Goal: Task Accomplishment & Management: Complete application form

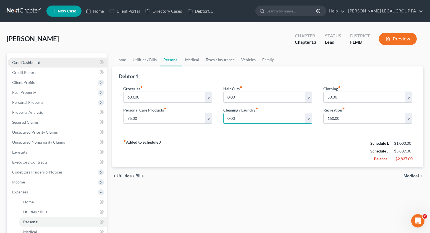
click at [28, 65] on link "Case Dashboard" at bounding box center [57, 62] width 99 height 10
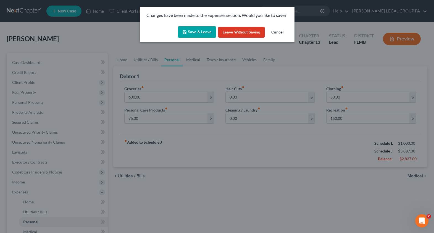
click at [196, 33] on button "Save & Leave" at bounding box center [197, 32] width 38 height 12
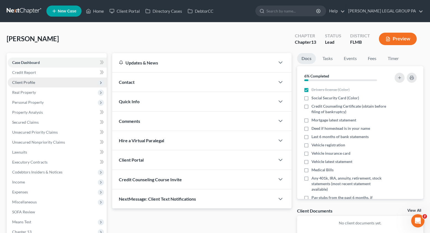
click at [27, 82] on span "Client Profile" at bounding box center [23, 82] width 23 height 5
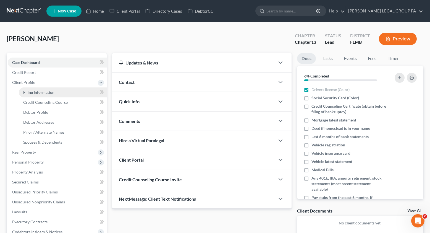
click at [45, 94] on span "Filing Information" at bounding box center [38, 92] width 31 height 5
select select "1"
select select "0"
select select "3"
select select "15"
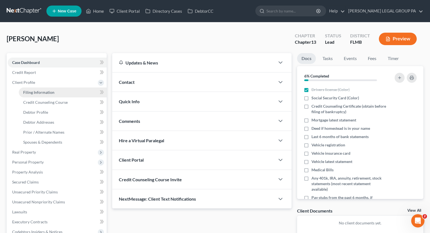
select select "0"
select select "9"
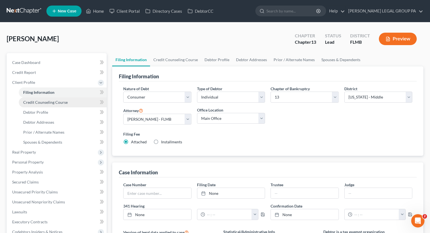
click at [58, 103] on span "Credit Counseling Course" at bounding box center [45, 102] width 45 height 5
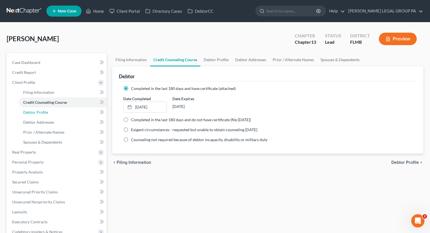
click at [51, 116] on link "Debtor Profile" at bounding box center [63, 112] width 88 height 10
select select "0"
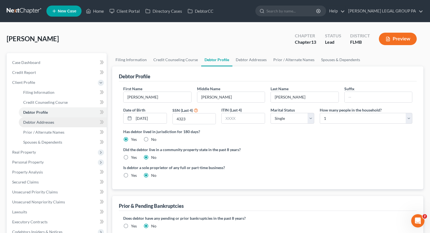
radio input "true"
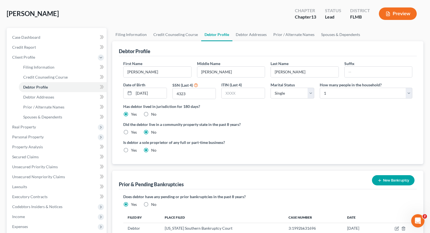
scroll to position [96, 0]
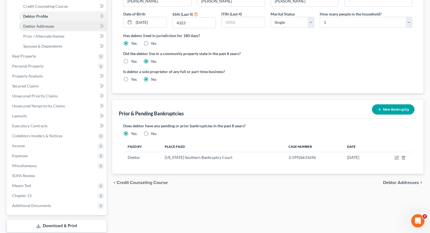
click at [41, 25] on span "Debtor Addresses" at bounding box center [38, 26] width 31 height 5
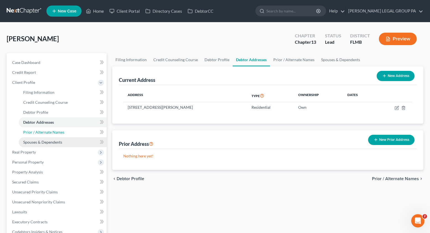
click at [40, 133] on span "Prior / Alternate Names" at bounding box center [43, 132] width 41 height 5
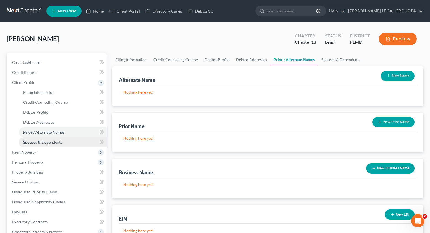
click at [54, 143] on span "Spouses & Dependents" at bounding box center [42, 142] width 39 height 5
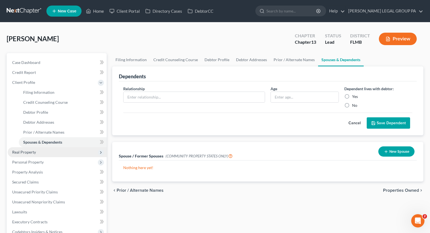
click at [31, 156] on span "Real Property" at bounding box center [57, 152] width 99 height 10
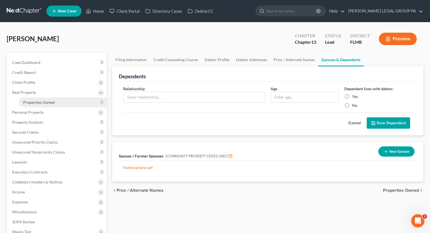
click at [49, 103] on span "Properties Owned" at bounding box center [39, 102] width 32 height 5
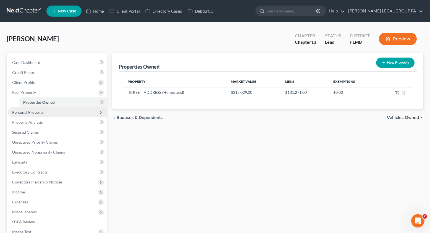
click at [34, 113] on span "Personal Property" at bounding box center [28, 112] width 32 height 5
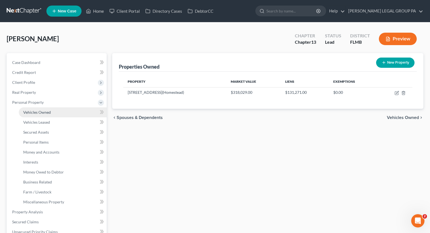
click at [40, 113] on span "Vehicles Owned" at bounding box center [37, 112] width 28 height 5
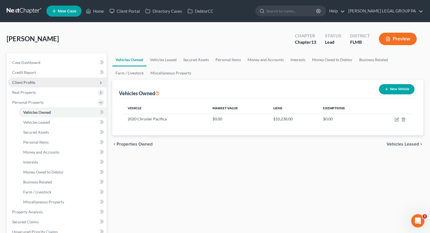
click at [28, 82] on span "Client Profile" at bounding box center [23, 82] width 23 height 5
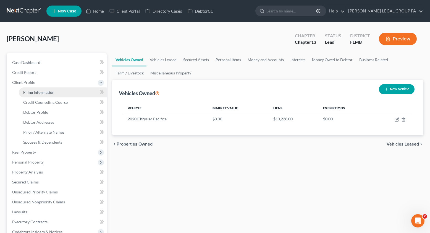
click at [35, 91] on span "Filing Information" at bounding box center [38, 92] width 31 height 5
select select "1"
select select "0"
select select "3"
select select "15"
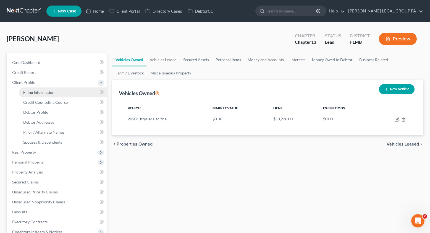
select select "0"
select select "9"
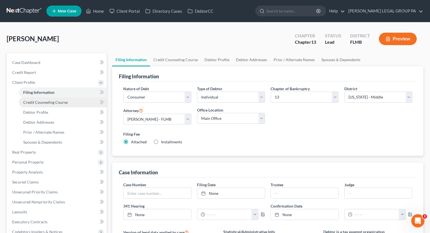
click at [55, 103] on span "Credit Counseling Course" at bounding box center [45, 102] width 45 height 5
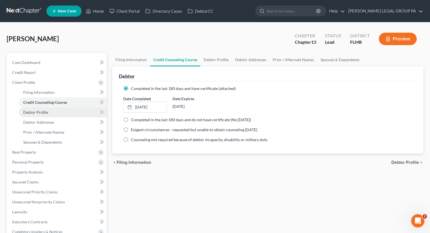
click at [50, 114] on link "Debtor Profile" at bounding box center [63, 112] width 88 height 10
select select "0"
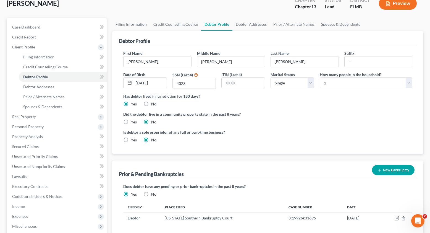
scroll to position [39, 0]
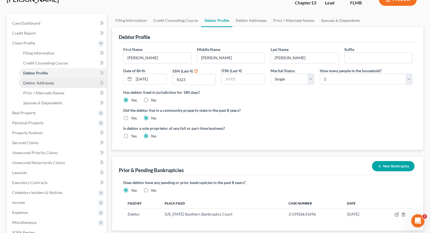
click at [35, 81] on span "Debtor Addresses" at bounding box center [38, 82] width 31 height 5
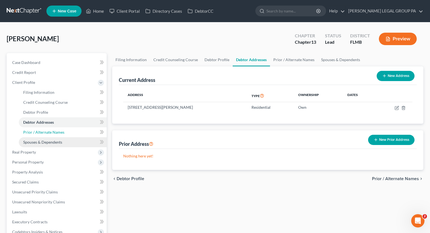
drag, startPoint x: 45, startPoint y: 137, endPoint x: 55, endPoint y: 139, distance: 10.9
click at [45, 137] on link "Prior / Alternate Names" at bounding box center [63, 132] width 88 height 10
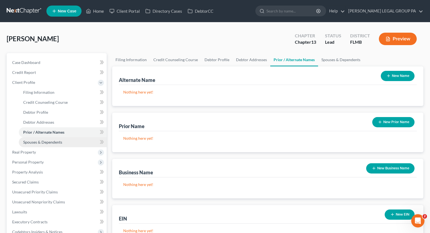
click at [56, 142] on span "Spouses & Dependents" at bounding box center [42, 142] width 39 height 5
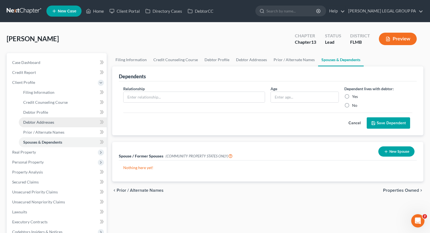
click at [47, 122] on span "Debtor Addresses" at bounding box center [38, 122] width 31 height 5
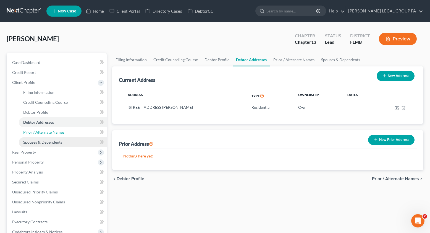
click at [59, 135] on link "Prior / Alternate Names" at bounding box center [63, 132] width 88 height 10
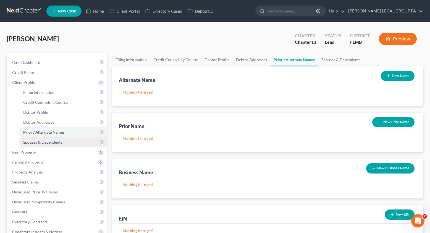
click at [48, 144] on link "Spouses & Dependents" at bounding box center [63, 142] width 88 height 10
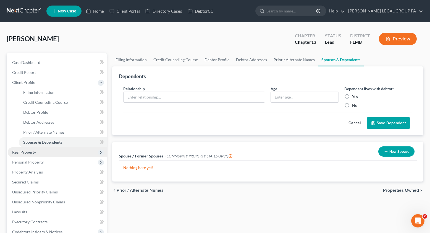
click at [31, 153] on span "Real Property" at bounding box center [24, 152] width 24 height 5
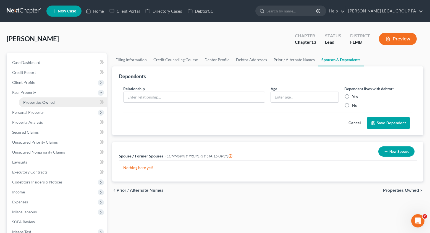
click at [42, 105] on link "Properties Owned" at bounding box center [63, 102] width 88 height 10
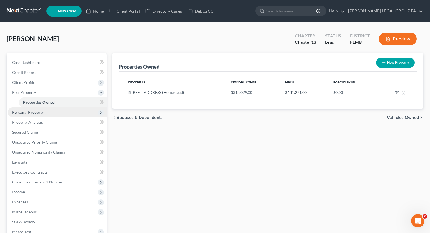
click at [36, 112] on span "Personal Property" at bounding box center [28, 112] width 32 height 5
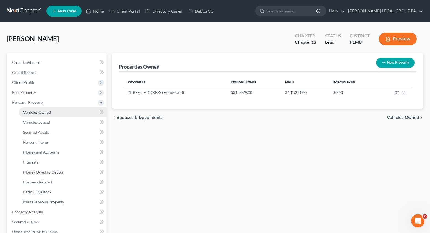
click at [37, 115] on link "Vehicles Owned" at bounding box center [63, 112] width 88 height 10
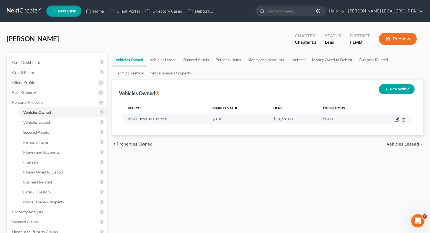
click at [396, 120] on icon "button" at bounding box center [397, 119] width 4 height 4
select select "0"
select select "6"
select select "0"
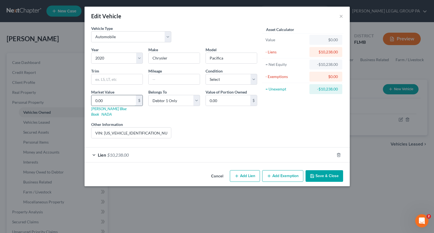
click at [114, 100] on input "0.00" at bounding box center [113, 100] width 45 height 11
click at [163, 74] on input "text" at bounding box center [174, 79] width 51 height 11
click at [163, 80] on input "text" at bounding box center [174, 79] width 51 height 11
type input "4500"
click at [222, 77] on select "Select Excellent Very Good Good Fair Poor" at bounding box center [232, 79] width 52 height 11
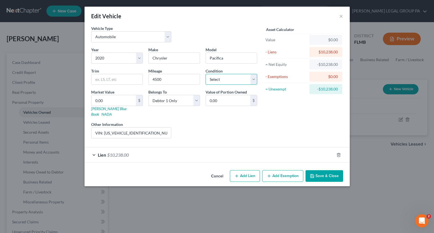
select select "0"
click at [206, 74] on select "Select Excellent Very Good Good Fair Poor" at bounding box center [232, 79] width 52 height 11
click at [255, 138] on form "Vehicle Type Select Automobile Truck Trailer Watercraft Aircraft Motor Home Atv…" at bounding box center [217, 93] width 252 height 137
click at [318, 172] on button "Save & Close" at bounding box center [325, 176] width 38 height 12
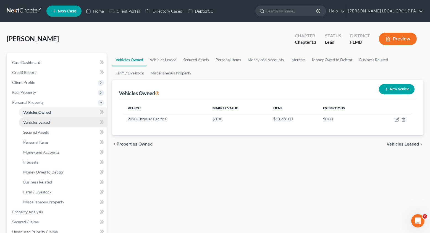
drag, startPoint x: 35, startPoint y: 118, endPoint x: 40, endPoint y: 125, distance: 7.9
click at [35, 118] on link "Vehicles Leased" at bounding box center [63, 122] width 88 height 10
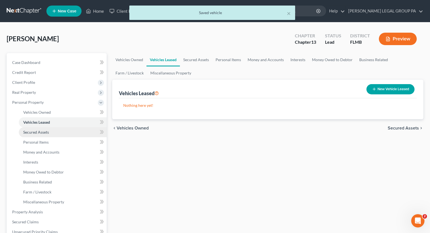
click at [41, 130] on span "Secured Assets" at bounding box center [36, 132] width 26 height 5
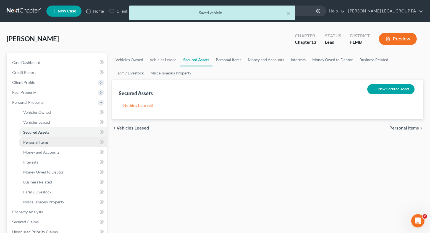
click at [41, 140] on span "Personal Items" at bounding box center [35, 142] width 25 height 5
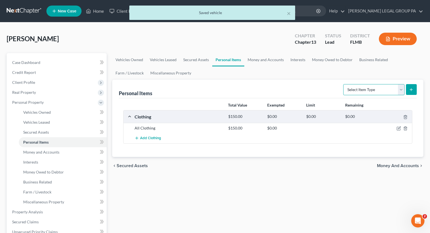
click at [387, 91] on select "Select Item Type Clothing Collectibles Of Value Electronics Firearms Household …" at bounding box center [373, 89] width 61 height 11
click at [344, 84] on select "Select Item Type Clothing Collectibles Of Value Electronics Firearms Household …" at bounding box center [373, 89] width 61 height 11
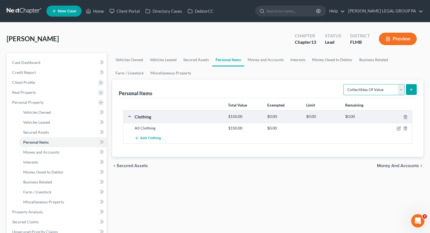
click at [383, 90] on select "Select Item Type Clothing Collectibles Of Value Electronics Firearms Household …" at bounding box center [373, 89] width 61 height 11
select select "electronics"
click at [344, 84] on select "Select Item Type Clothing Collectibles Of Value Electronics Firearms Household …" at bounding box center [373, 89] width 61 height 11
click at [412, 86] on button "submit" at bounding box center [411, 89] width 11 height 11
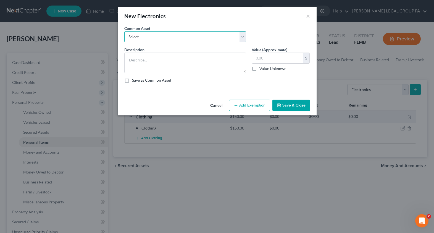
click at [143, 32] on select "Select 2 televisions & 2 cell phones General Electronics (TV, Cellphone, Comput…" at bounding box center [185, 36] width 122 height 11
select select "1"
click at [124, 31] on select "Select 2 televisions & 2 cell phones General Electronics (TV, Cellphone, Comput…" at bounding box center [185, 36] width 122 height 11
type textarea "General Electronics (TV, Cellphone, Computer/Tablet)"
type input "500.00"
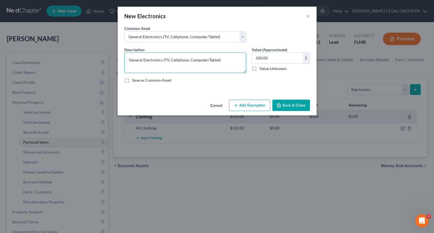
drag, startPoint x: 171, startPoint y: 60, endPoint x: 189, endPoint y: 59, distance: 18.3
click at [189, 59] on textarea "General Electronics (TV, Cellphone, Computer/Tablet)" at bounding box center [185, 63] width 122 height 20
click at [189, 61] on textarea "General Electronics (TV, Computer/Tablet)" at bounding box center [185, 63] width 122 height 20
click at [164, 60] on textarea "General Electronics (TV, Computer Tablet)" at bounding box center [185, 63] width 122 height 20
drag, startPoint x: 177, startPoint y: 61, endPoint x: 203, endPoint y: 62, distance: 26.3
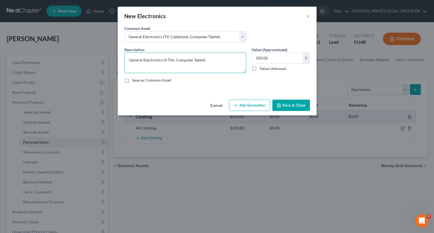
click at [203, 62] on textarea "General Electronics (4 TVs, Computer Tablet)" at bounding box center [185, 63] width 122 height 20
type textarea "General Electronics (4 TVs, Laptop)"
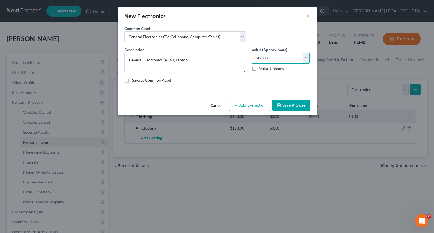
type input "600.00"
click at [292, 108] on button "Save & Close" at bounding box center [292, 106] width 38 height 12
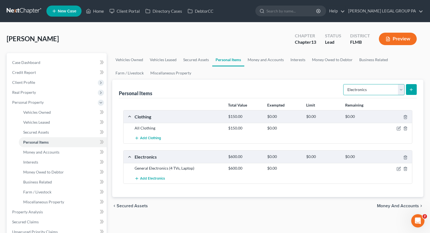
click at [367, 91] on select "Select Item Type Clothing Collectibles Of Value Electronics Firearms Household …" at bounding box center [373, 89] width 61 height 11
click at [344, 84] on select "Select Item Type Clothing Collectibles Of Value Electronics Firearms Household …" at bounding box center [373, 89] width 61 height 11
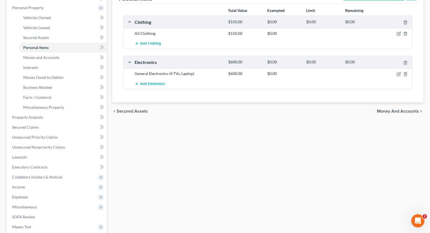
scroll to position [65, 0]
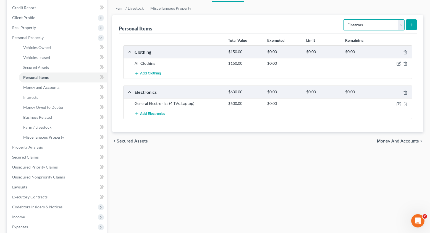
click at [365, 28] on select "Select Item Type Clothing Collectibles Of Value Electronics Firearms Household …" at bounding box center [373, 24] width 61 height 11
click at [344, 19] on select "Select Item Type Clothing Collectibles Of Value Electronics Firearms Household …" at bounding box center [373, 24] width 61 height 11
click at [414, 26] on button "submit" at bounding box center [411, 24] width 11 height 11
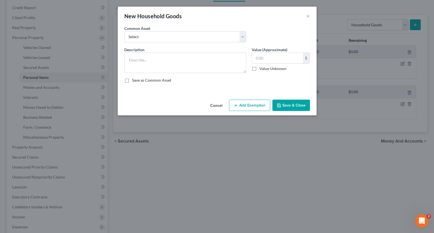
click at [216, 105] on button "Cancel" at bounding box center [216, 105] width 21 height 11
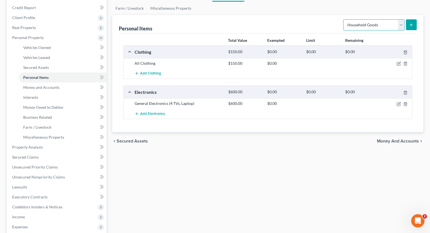
click at [352, 28] on select "Select Item Type Clothing Collectibles Of Value Electronics Firearms Household …" at bounding box center [373, 24] width 61 height 11
select select "firearms"
click at [344, 19] on select "Select Item Type Clothing Collectibles Of Value Electronics Firearms Household …" at bounding box center [373, 24] width 61 height 11
click at [410, 28] on button "submit" at bounding box center [411, 24] width 11 height 11
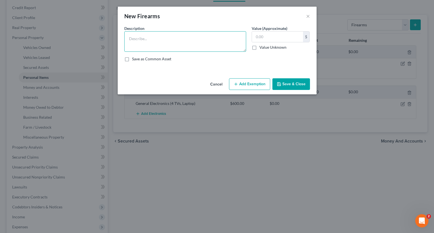
click at [140, 45] on textarea at bounding box center [185, 41] width 122 height 20
type textarea "357 MAG and 22 Pistol"
click at [265, 36] on input "text" at bounding box center [277, 37] width 51 height 11
type input "200.00"
click at [294, 85] on button "Save & Close" at bounding box center [292, 84] width 38 height 12
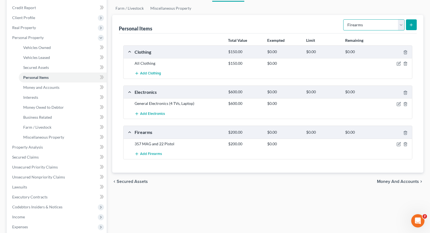
click at [373, 25] on select "Select Item Type Clothing Collectibles Of Value Electronics Firearms Household …" at bounding box center [373, 24] width 61 height 11
select select "household_goods"
click at [344, 19] on select "Select Item Type Clothing Collectibles Of Value Electronics Firearms Household …" at bounding box center [373, 24] width 61 height 11
click at [410, 25] on icon "submit" at bounding box center [411, 25] width 4 height 4
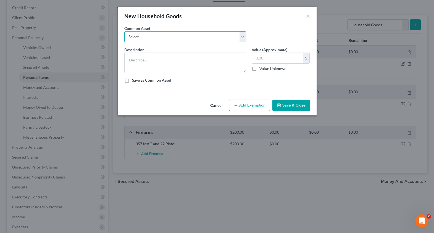
click at [150, 38] on select "Select Washer & Dryer Knick Knacks Patio Chaise Living room set, dining room se…" at bounding box center [185, 36] width 122 height 11
select select "3"
click at [124, 31] on select "Select Washer & Dryer Knick Knacks Patio Chaise Living room set, dining room se…" at bounding box center [185, 36] width 122 height 11
type textarea "Living room set, dining room set, bedroom set, microwave & misc. kitchenware"
type input "500.00"
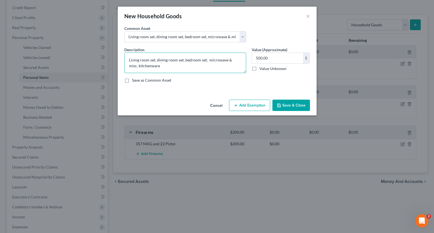
click at [184, 60] on textarea "Living room set, dining room set, bedroom set, microwave & misc. kitchenware" at bounding box center [185, 63] width 122 height 20
click at [208, 60] on textarea "Living room set, dining room set, 3 bedroom set, microwave & misc. kitchenware" at bounding box center [185, 63] width 122 height 20
type textarea "Living room set, dining room set, 3 bedroom sets, microwave & misc. kitchenware"
click at [271, 61] on input "500.00" at bounding box center [277, 58] width 51 height 11
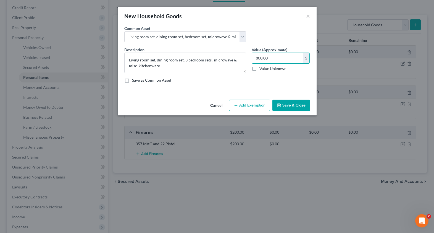
type input "800.00"
click at [287, 102] on button "Save & Close" at bounding box center [292, 106] width 38 height 12
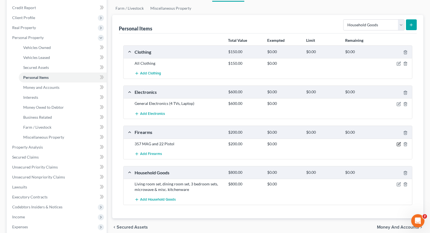
click at [398, 145] on icon "button" at bounding box center [399, 143] width 2 height 2
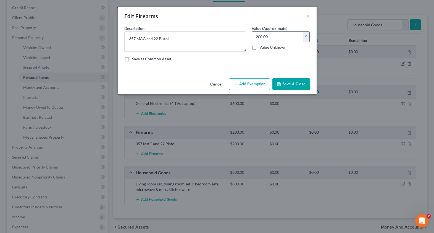
click at [271, 38] on input "200.00" at bounding box center [277, 37] width 51 height 11
type input "250.00"
click at [295, 82] on button "Save & Close" at bounding box center [292, 84] width 38 height 12
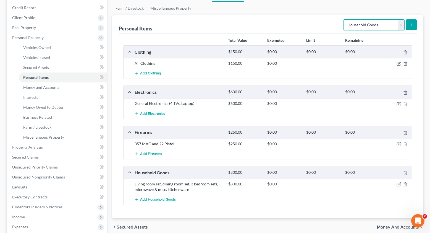
click at [376, 27] on select "Select Item Type Clothing Collectibles Of Value Electronics Firearms Household …" at bounding box center [373, 24] width 61 height 11
click at [359, 29] on select "Select Item Type Clothing Collectibles Of Value Electronics Firearms Household …" at bounding box center [373, 24] width 61 height 11
click at [392, 23] on select "Select Item Type Clothing Collectibles Of Value Electronics Firearms Household …" at bounding box center [373, 24] width 61 height 11
select select "jewelry"
click at [344, 19] on select "Select Item Type Clothing Collectibles Of Value Electronics Firearms Household …" at bounding box center [373, 24] width 61 height 11
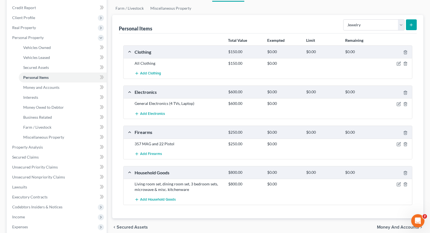
click at [411, 23] on icon "submit" at bounding box center [411, 25] width 4 height 4
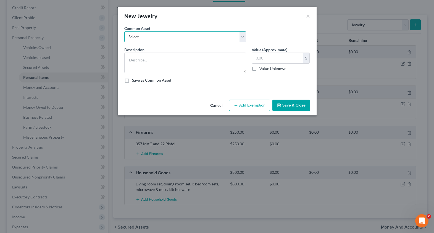
click at [148, 36] on select "Select High School Class Ring Wedding Ring Various Custom Jewelry Watch Misc. C…" at bounding box center [185, 36] width 122 height 11
select select "1"
click at [124, 31] on select "Select High School Class Ring Wedding Ring Various Custom Jewelry Watch Misc. C…" at bounding box center [185, 36] width 122 height 11
type textarea "Wedding Ring"
type input "50.00"
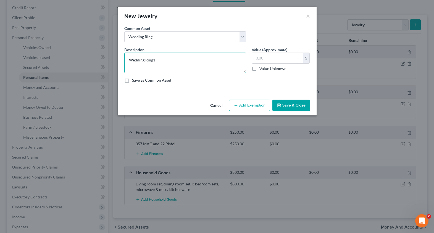
type textarea "Wedding Ring"
click at [267, 59] on input "text" at bounding box center [277, 58] width 51 height 11
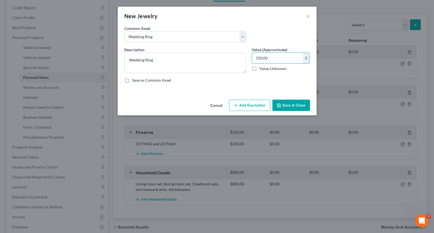
type input "150.00"
click at [300, 109] on button "Save & Close" at bounding box center [292, 106] width 38 height 12
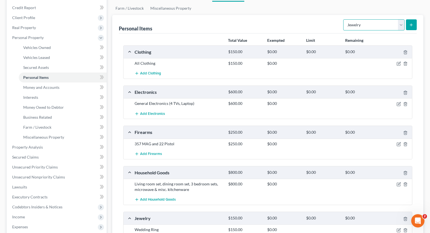
click at [380, 26] on select "Select Item Type Clothing Collectibles Of Value Electronics Firearms Household …" at bounding box center [373, 24] width 61 height 11
click at [344, 19] on select "Select Item Type Clothing Collectibles Of Value Electronics Firearms Household …" at bounding box center [373, 24] width 61 height 11
click at [371, 24] on select "Select Item Type Clothing Collectibles Of Value Electronics Firearms Household …" at bounding box center [373, 24] width 61 height 11
select select "sports_and_hobby_equipment"
click at [344, 19] on select "Select Item Type Clothing Collectibles Of Value Electronics Firearms Household …" at bounding box center [373, 24] width 61 height 11
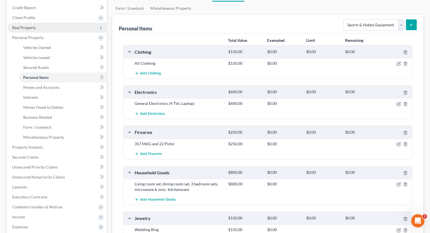
click at [23, 30] on span "Real Property" at bounding box center [57, 28] width 99 height 10
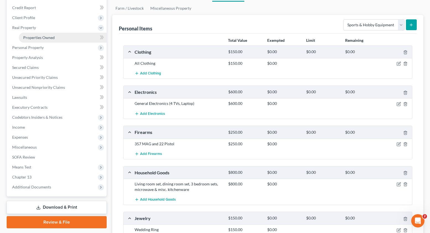
click at [46, 39] on span "Properties Owned" at bounding box center [39, 37] width 32 height 5
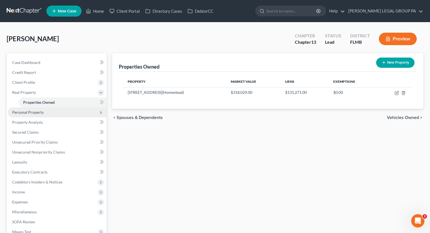
click at [34, 113] on span "Personal Property" at bounding box center [28, 112] width 32 height 5
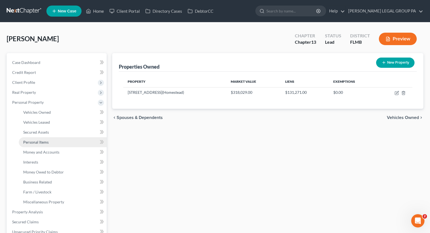
click at [40, 143] on span "Personal Items" at bounding box center [35, 142] width 25 height 5
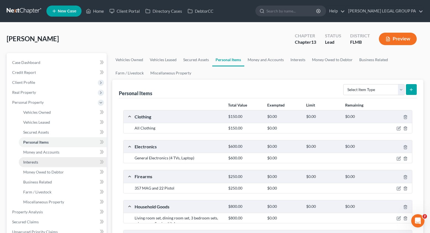
click at [35, 163] on span "Interests" at bounding box center [30, 161] width 15 height 5
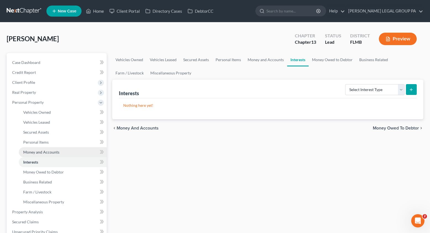
drag, startPoint x: 46, startPoint y: 153, endPoint x: 68, endPoint y: 150, distance: 22.9
click at [46, 153] on span "Money and Accounts" at bounding box center [41, 152] width 36 height 5
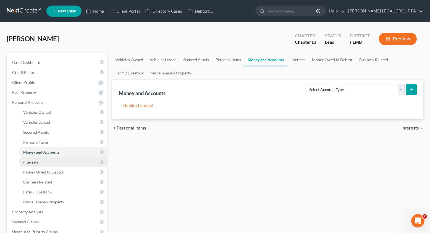
click at [36, 161] on span "Interests" at bounding box center [30, 161] width 15 height 5
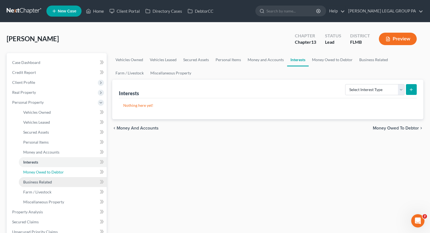
drag, startPoint x: 37, startPoint y: 171, endPoint x: 53, endPoint y: 180, distance: 18.3
click at [37, 171] on span "Money Owed to Debtor" at bounding box center [43, 171] width 41 height 5
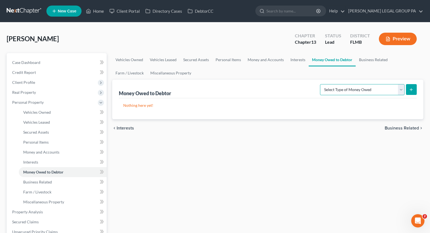
click at [350, 92] on select "Select Type of Money Owed Accounts Receivable Alimony Child Support Claims Agai…" at bounding box center [362, 89] width 85 height 11
click at [35, 150] on span "Money and Accounts" at bounding box center [41, 152] width 36 height 5
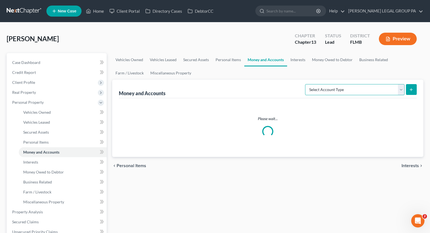
click at [338, 91] on select "Select Account Type Brokerage Cash on Hand Certificates of Deposit Checking Acc…" at bounding box center [355, 89] width 100 height 11
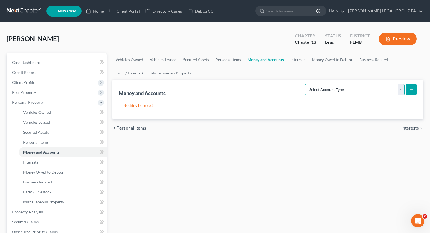
select select "checking"
click at [306, 84] on select "Select Account Type Brokerage Cash on Hand Certificates of Deposit Checking Acc…" at bounding box center [355, 89] width 100 height 11
click at [411, 85] on button "submit" at bounding box center [411, 89] width 11 height 11
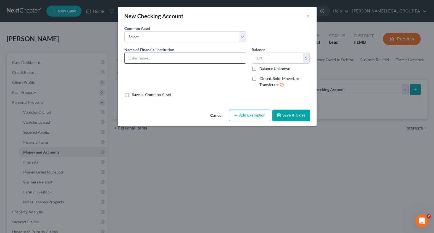
click at [141, 54] on input "text" at bounding box center [185, 58] width 121 height 11
type input "Navy Federal Credit Union account"
drag, startPoint x: 295, startPoint y: 116, endPoint x: 227, endPoint y: 116, distance: 68.6
click at [295, 116] on button "Save & Close" at bounding box center [292, 115] width 38 height 12
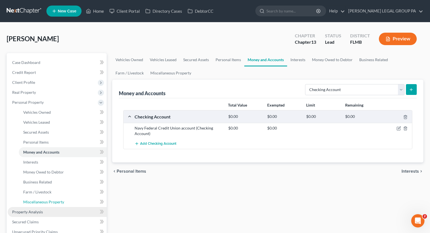
drag, startPoint x: 42, startPoint y: 204, endPoint x: 61, endPoint y: 208, distance: 19.8
click at [42, 204] on link "Miscellaneous Property" at bounding box center [63, 202] width 88 height 10
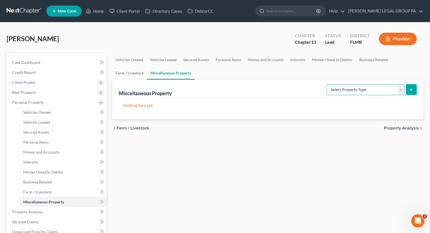
click at [364, 89] on select "Select Property Type Assigned for Creditor Benefit Within 1 Year Holding for An…" at bounding box center [366, 89] width 78 height 11
click at [365, 87] on select "Select Property Type Assigned for Creditor Benefit Within 1 Year Holding for An…" at bounding box center [366, 89] width 78 height 11
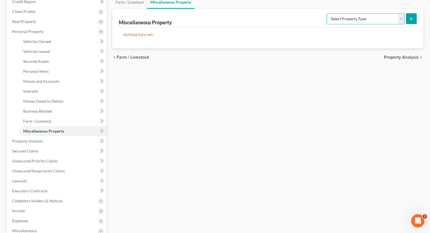
scroll to position [113, 0]
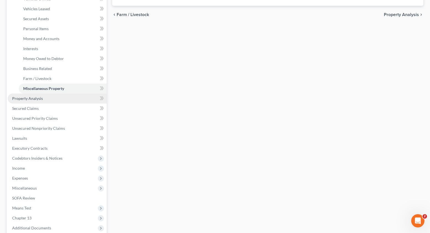
click at [20, 97] on span "Property Analysis" at bounding box center [27, 98] width 31 height 5
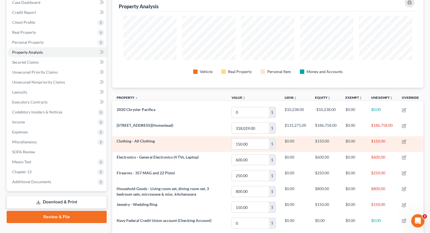
scroll to position [61, 0]
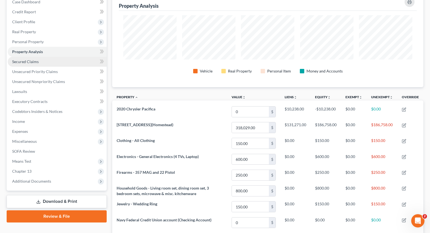
click at [24, 61] on span "Secured Claims" at bounding box center [25, 61] width 27 height 5
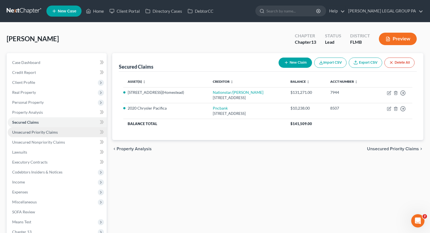
click at [29, 134] on span "Unsecured Priority Claims" at bounding box center [35, 132] width 46 height 5
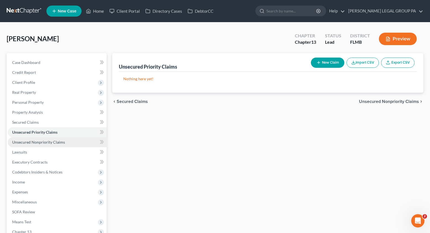
click at [44, 144] on span "Unsecured Nonpriority Claims" at bounding box center [38, 142] width 53 height 5
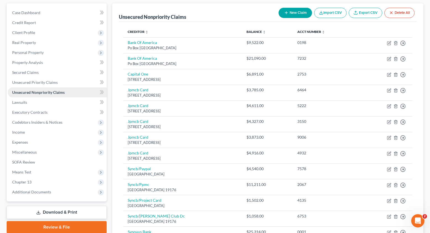
scroll to position [52, 0]
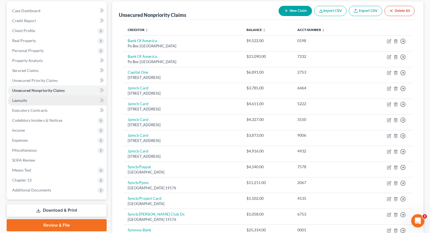
click at [25, 98] on span "Lawsuits" at bounding box center [19, 100] width 15 height 5
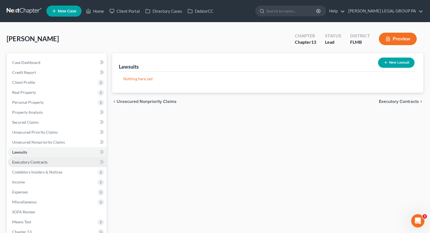
click at [24, 162] on span "Executory Contracts" at bounding box center [29, 161] width 35 height 5
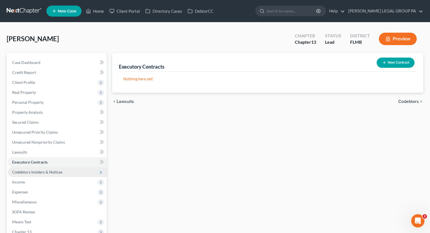
click at [45, 175] on span "Codebtors Insiders & Notices" at bounding box center [57, 172] width 99 height 10
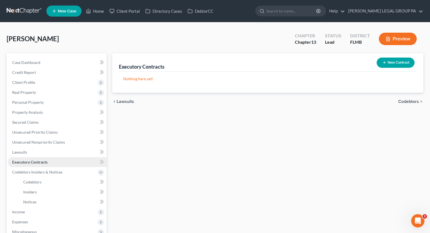
click at [48, 164] on link "Executory Contracts" at bounding box center [57, 162] width 99 height 10
click at [44, 177] on link "Codebtors" at bounding box center [63, 182] width 88 height 10
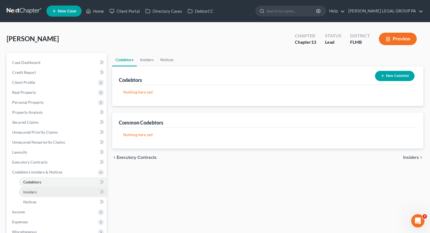
click at [41, 194] on link "Insiders" at bounding box center [63, 192] width 88 height 10
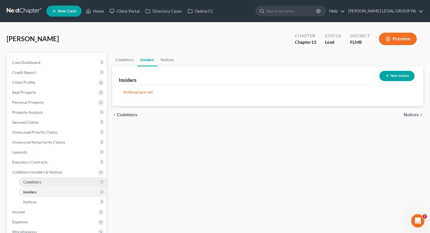
click at [41, 184] on link "Codebtors" at bounding box center [63, 182] width 88 height 10
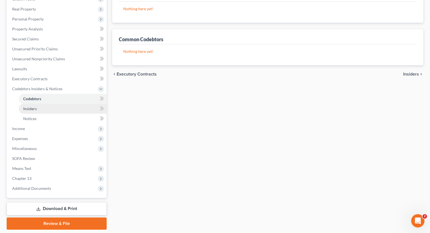
click at [43, 112] on link "Insiders" at bounding box center [63, 109] width 88 height 10
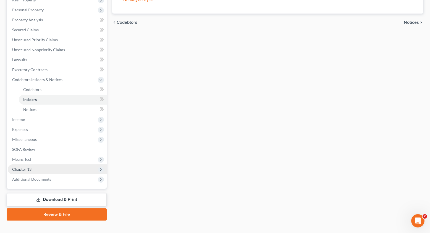
scroll to position [101, 0]
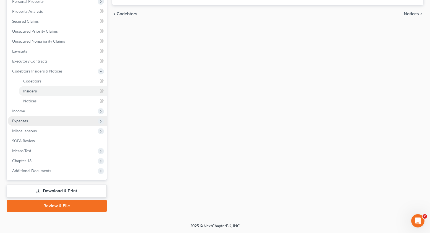
drag, startPoint x: 39, startPoint y: 109, endPoint x: 49, endPoint y: 122, distance: 16.9
click at [39, 109] on span "Income" at bounding box center [57, 111] width 99 height 10
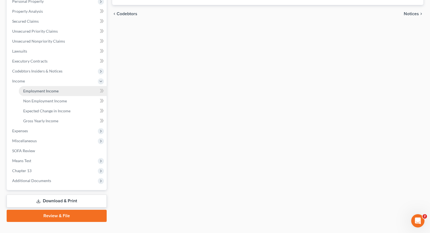
click at [51, 91] on span "Employment Income" at bounding box center [40, 90] width 35 height 5
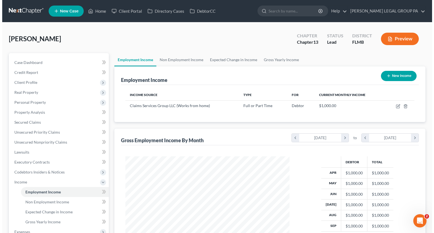
scroll to position [99, 175]
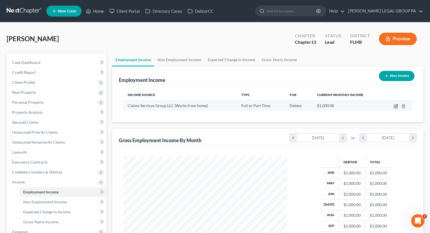
click at [396, 107] on icon "button" at bounding box center [396, 106] width 4 height 4
select select "0"
select select "45"
select select "0"
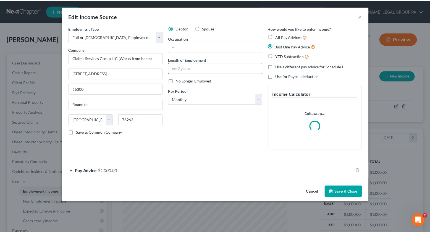
scroll to position [99, 177]
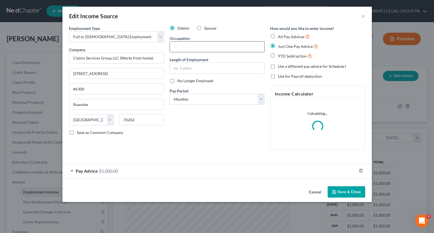
click at [194, 45] on input "text" at bounding box center [217, 46] width 95 height 11
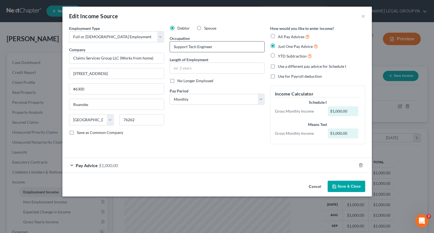
type input "Support Tech Engineer"
type input "21 years"
click at [344, 185] on button "Save & Close" at bounding box center [347, 186] width 38 height 12
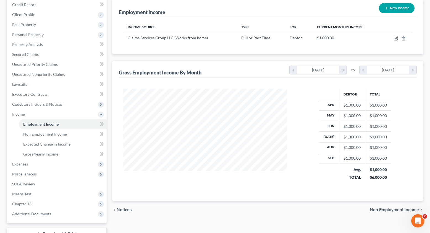
scroll to position [111, 0]
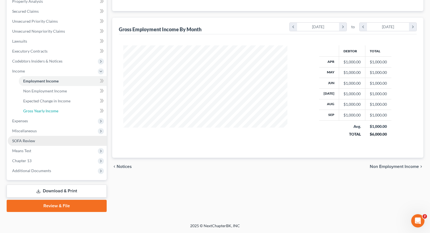
click at [45, 110] on span "Gross Yearly Income" at bounding box center [40, 110] width 35 height 5
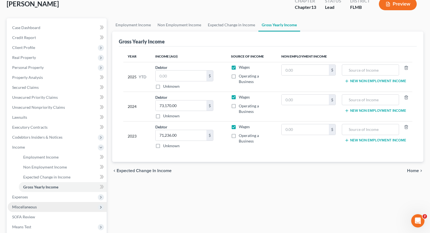
scroll to position [109, 0]
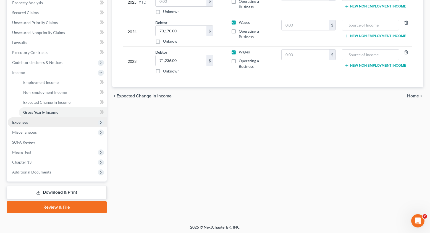
click at [31, 124] on span "Expenses" at bounding box center [57, 122] width 99 height 10
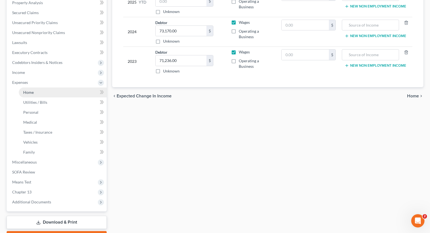
click at [35, 94] on link "Home" at bounding box center [63, 92] width 88 height 10
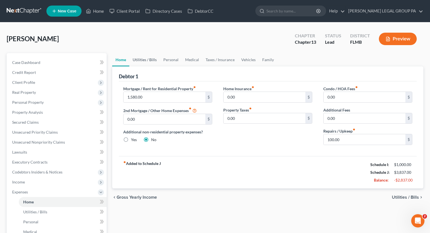
click at [141, 58] on link "Utilities / Bills" at bounding box center [144, 59] width 31 height 13
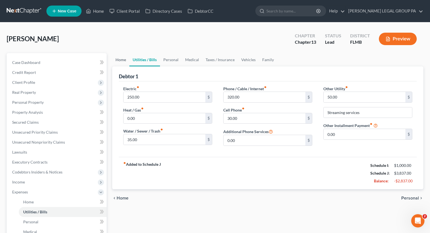
click at [123, 59] on link "Home" at bounding box center [120, 59] width 17 height 13
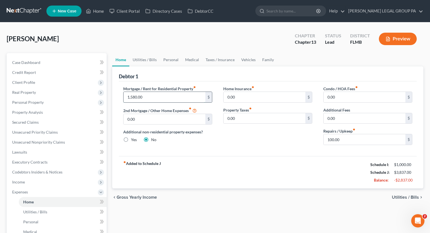
click at [149, 97] on input "1,580.00" at bounding box center [165, 97] width 82 height 11
type input "1,450.00"
click at [146, 65] on link "Utilities / Bills" at bounding box center [144, 59] width 31 height 13
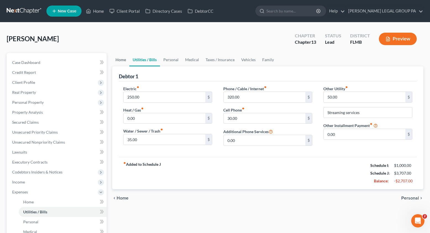
click at [118, 64] on link "Home" at bounding box center [120, 59] width 17 height 13
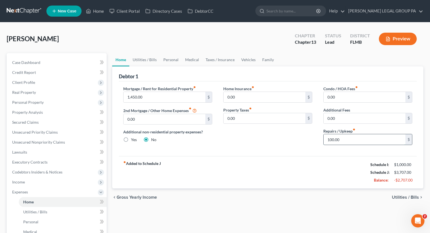
click at [355, 141] on input "100.00" at bounding box center [365, 139] width 82 height 11
type input "150.00"
click at [151, 61] on link "Utilities / Bills" at bounding box center [144, 59] width 31 height 13
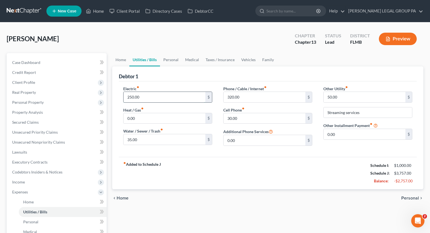
click at [147, 97] on input "250.00" at bounding box center [165, 97] width 82 height 11
type input "300.00"
click at [166, 142] on input "35.00" at bounding box center [165, 139] width 82 height 11
type input "60.00"
click at [245, 121] on input "30.00" at bounding box center [265, 118] width 82 height 11
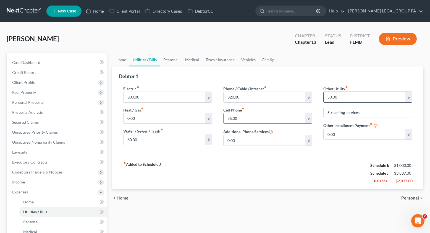
type input "35.00"
click at [342, 93] on input "50.00" at bounding box center [365, 97] width 82 height 11
type input "35.00"
click at [168, 63] on link "Personal" at bounding box center [171, 59] width 22 height 13
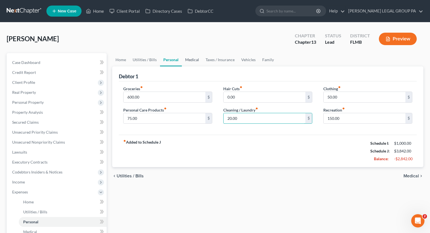
type input "20.00"
click at [191, 56] on link "Medical" at bounding box center [192, 59] width 20 height 13
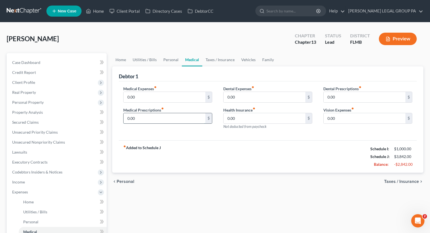
click at [142, 122] on input "0.00" at bounding box center [165, 118] width 82 height 11
type input "8.00"
click at [161, 97] on input "0.00" at bounding box center [165, 97] width 82 height 11
type input "50.00"
click at [151, 118] on input "8.00" at bounding box center [165, 118] width 82 height 11
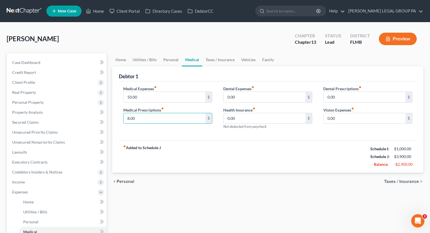
click at [209, 140] on div "fiber_manual_record Added to Schedule J Schedule I: $1,000.00 Schedule J: $3,90…" at bounding box center [268, 156] width 298 height 32
click at [224, 63] on link "Taxes / Insurance" at bounding box center [220, 59] width 36 height 13
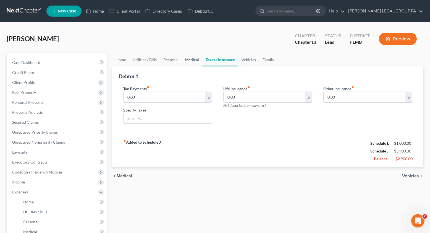
click at [190, 62] on link "Medical" at bounding box center [192, 59] width 20 height 13
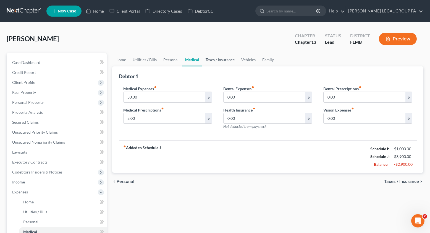
click at [216, 60] on link "Taxes / Insurance" at bounding box center [220, 59] width 36 height 13
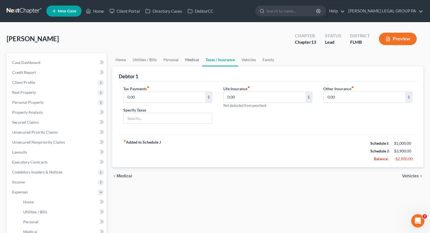
click at [194, 61] on link "Medical" at bounding box center [192, 59] width 20 height 13
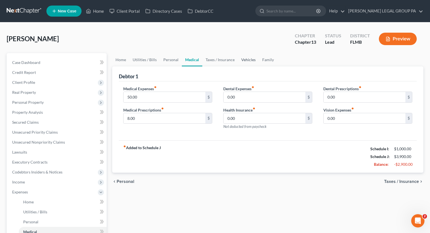
click at [250, 59] on link "Vehicles" at bounding box center [248, 59] width 21 height 13
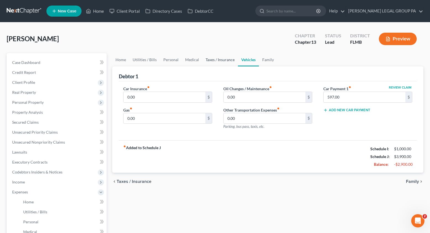
click at [208, 61] on link "Taxes / Insurance" at bounding box center [220, 59] width 36 height 13
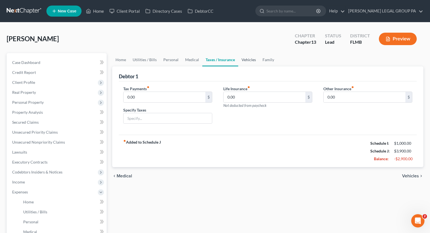
click at [254, 60] on link "Vehicles" at bounding box center [248, 59] width 21 height 13
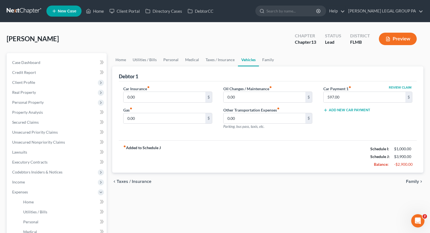
click at [136, 104] on div "Car Insurance fiber_manual_record 0.00 $ Gas fiber_manual_record 0.00 $" at bounding box center [168, 110] width 100 height 48
click at [140, 100] on input "0.00" at bounding box center [165, 97] width 82 height 11
drag, startPoint x: 151, startPoint y: 99, endPoint x: 127, endPoint y: 96, distance: 24.2
click at [127, 96] on input "220.00" at bounding box center [165, 97] width 82 height 11
drag, startPoint x: 142, startPoint y: 99, endPoint x: 117, endPoint y: 96, distance: 25.3
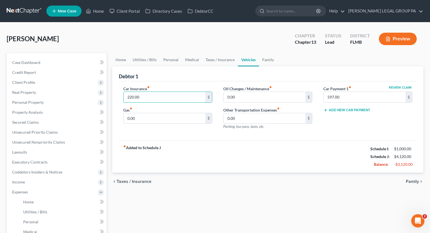
click at [117, 96] on div "Debtor 1 Car Insurance fiber_manual_record 220.00 $ Gas fiber_manual_record 0.0…" at bounding box center [267, 119] width 311 height 106
type input "237.00"
click at [153, 121] on input "0.00" at bounding box center [165, 118] width 82 height 11
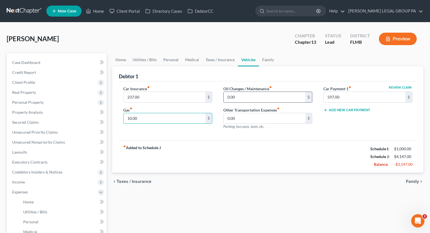
type input "10.00"
click at [244, 99] on input "0.00" at bounding box center [265, 97] width 82 height 11
type input "50.00"
click at [270, 58] on link "Family" at bounding box center [268, 59] width 18 height 13
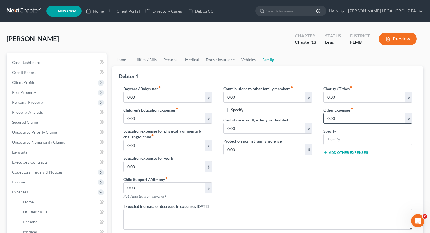
drag, startPoint x: 359, startPoint y: 112, endPoint x: 355, endPoint y: 118, distance: 7.3
click at [359, 112] on div "Other Expenses fiber_manual_record 0.00 $" at bounding box center [367, 115] width 89 height 17
click at [355, 118] on input "0.00" at bounding box center [365, 118] width 82 height 11
type input "70.00"
click at [346, 138] on input "text" at bounding box center [368, 139] width 88 height 11
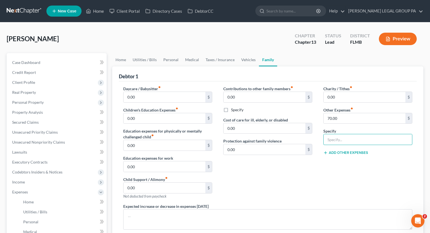
type input "Pet expenses"
click at [323, 167] on div "Charity / Tithes fiber_manual_record 0.00 $ Other Expenses fiber_manual_record …" at bounding box center [368, 144] width 100 height 117
click at [250, 60] on link "Vehicles" at bounding box center [248, 59] width 21 height 13
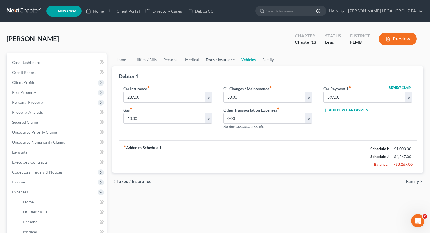
click at [216, 58] on link "Taxes / Insurance" at bounding box center [220, 59] width 36 height 13
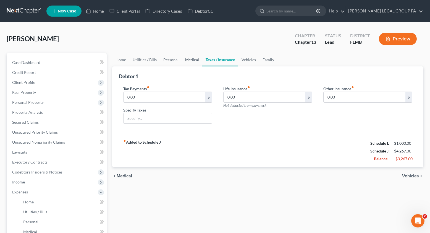
click at [183, 61] on link "Medical" at bounding box center [192, 59] width 20 height 13
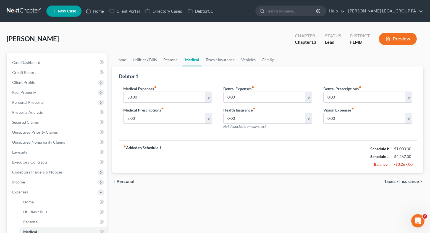
click at [156, 61] on link "Utilities / Bills" at bounding box center [144, 59] width 31 height 13
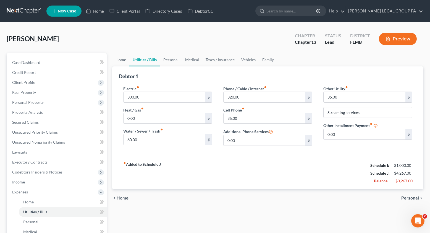
click at [125, 62] on link "Home" at bounding box center [120, 59] width 17 height 13
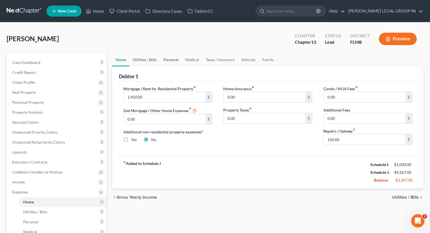
drag, startPoint x: 138, startPoint y: 59, endPoint x: 173, endPoint y: 58, distance: 34.6
click at [138, 59] on link "Utilities / Bills" at bounding box center [144, 59] width 31 height 13
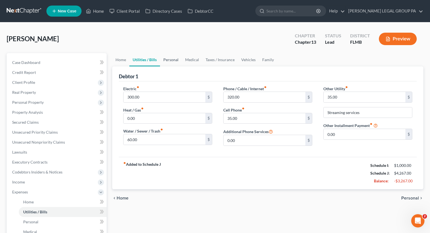
click at [173, 58] on link "Personal" at bounding box center [171, 59] width 22 height 13
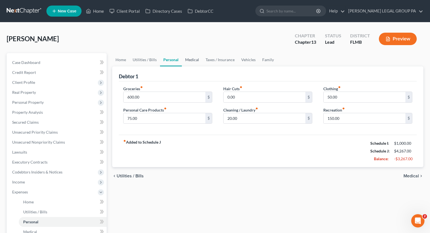
click at [189, 59] on link "Medical" at bounding box center [192, 59] width 20 height 13
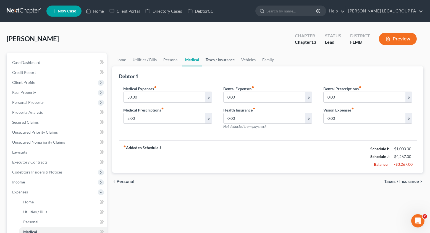
click at [210, 57] on link "Taxes / Insurance" at bounding box center [220, 59] width 36 height 13
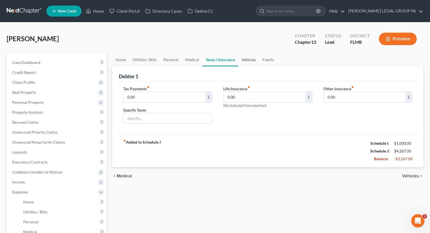
click at [247, 57] on link "Vehicles" at bounding box center [248, 59] width 21 height 13
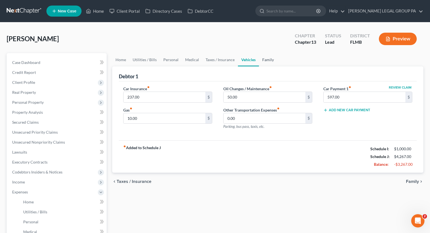
click at [272, 60] on link "Family" at bounding box center [268, 59] width 18 height 13
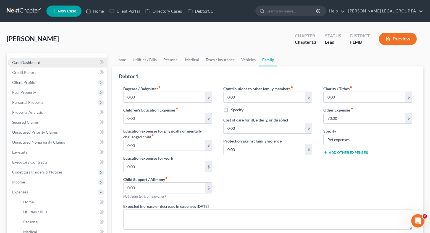
click at [38, 61] on span "Case Dashboard" at bounding box center [26, 62] width 28 height 5
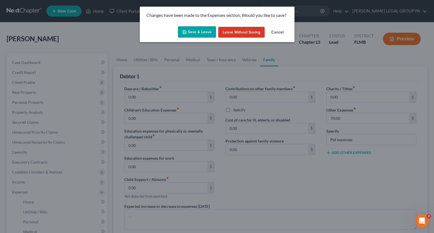
click at [209, 33] on button "Save & Leave" at bounding box center [197, 32] width 38 height 12
